Goal: Transaction & Acquisition: Purchase product/service

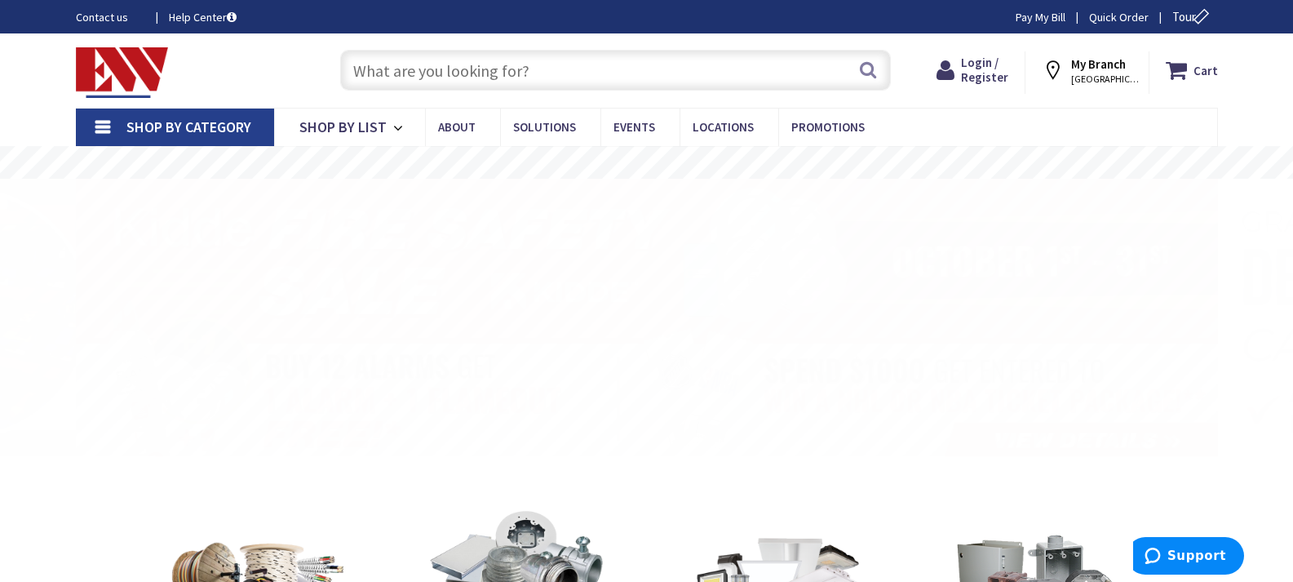
click at [484, 79] on input "text" at bounding box center [615, 70] width 551 height 41
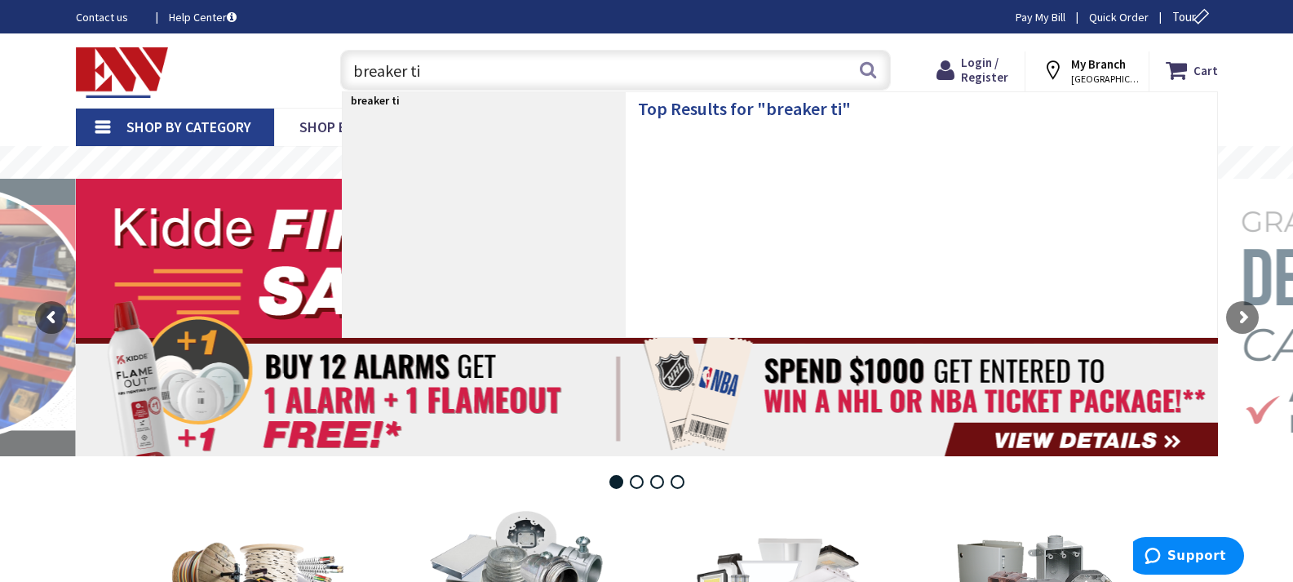
type input "breaker tie"
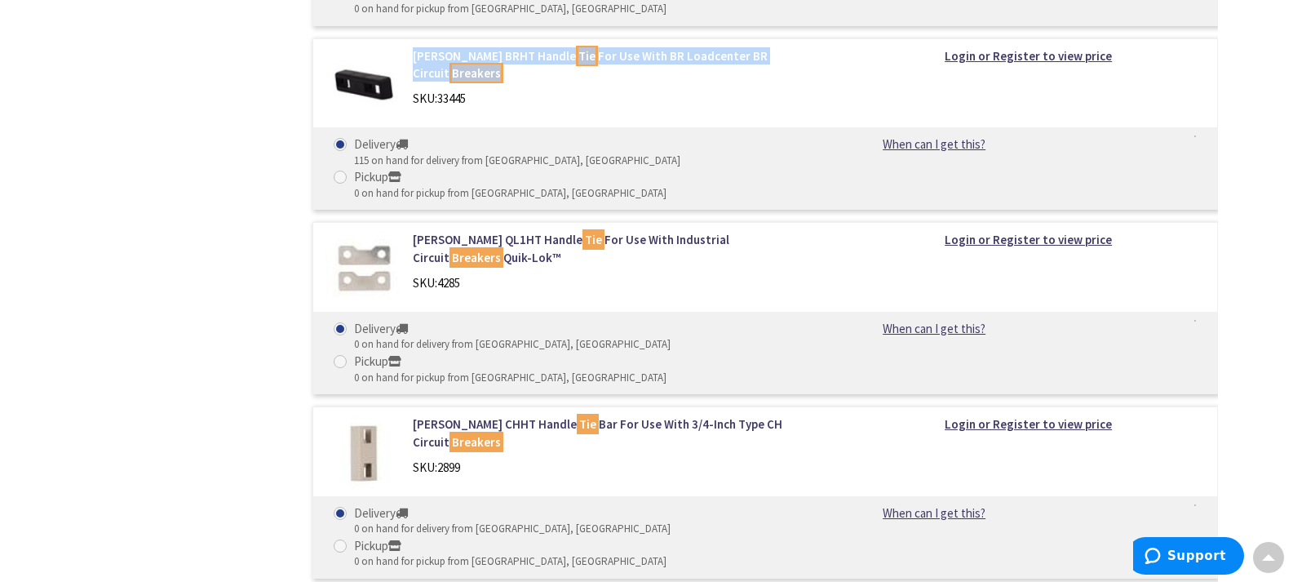
scroll to position [2005, 0]
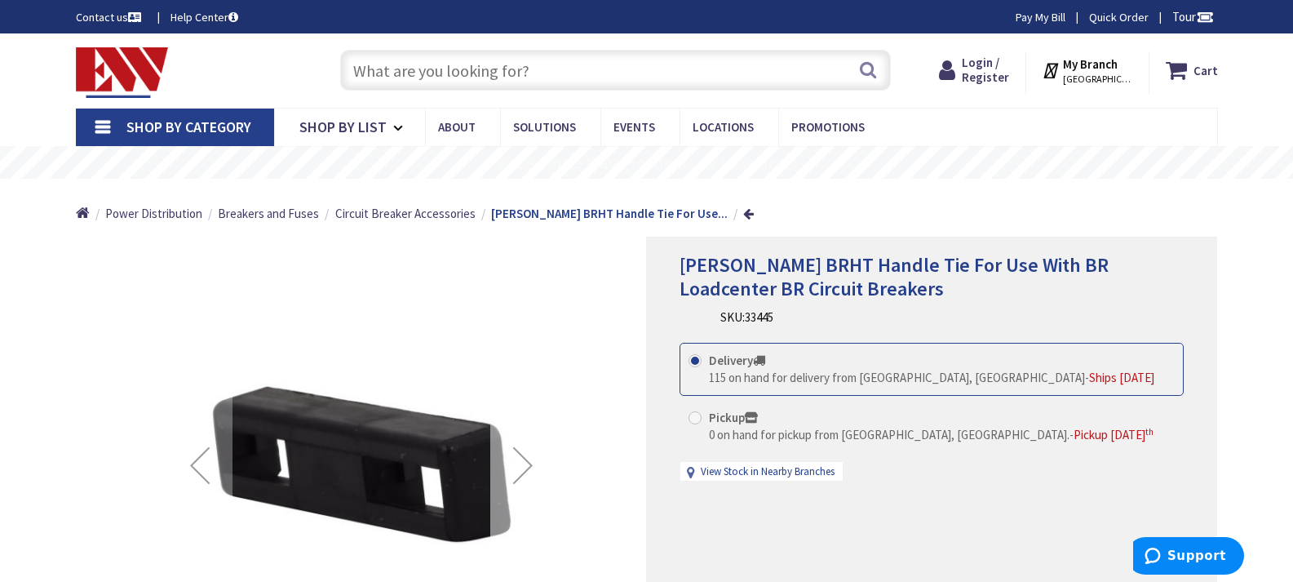
click at [528, 471] on div "Next" at bounding box center [522, 464] width 65 height 65
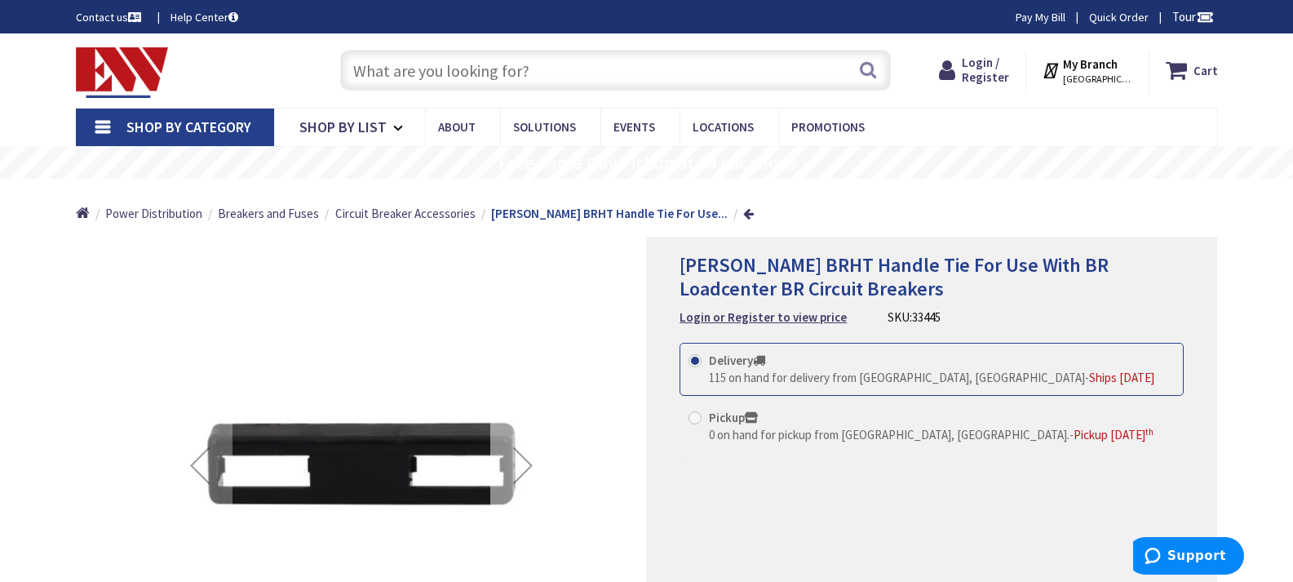
click at [528, 471] on div "Next" at bounding box center [522, 464] width 65 height 65
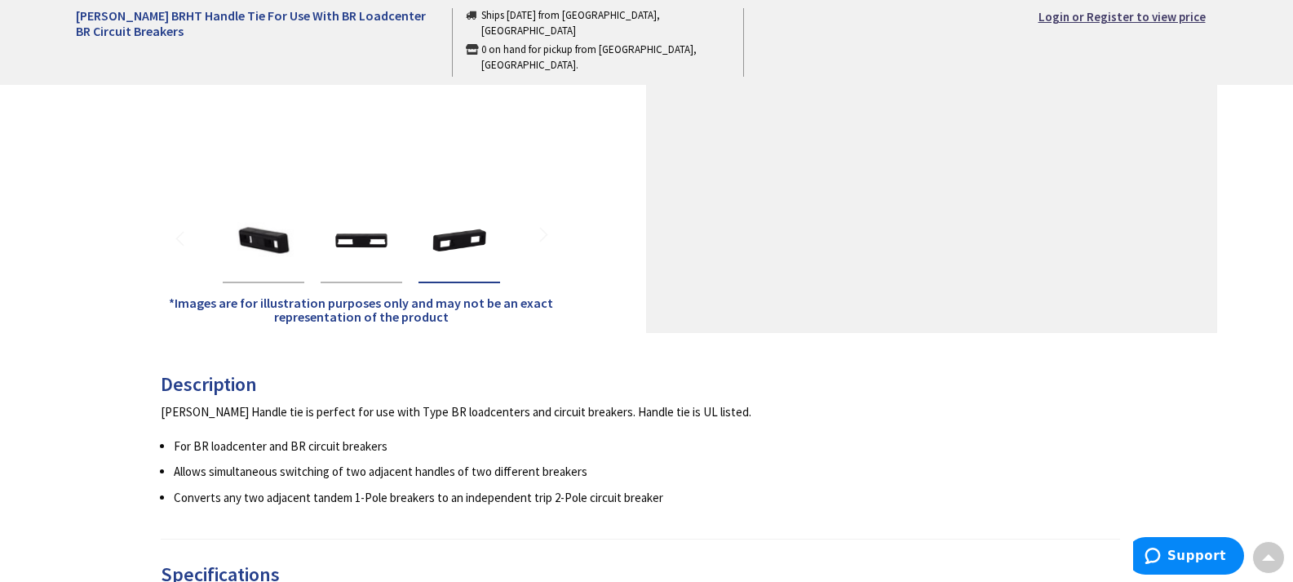
scroll to position [456, 0]
